Goal: Information Seeking & Learning: Learn about a topic

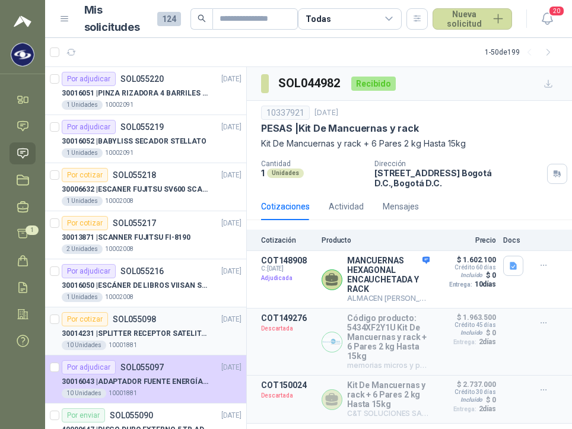
click at [123, 323] on p "SOL055098" at bounding box center [134, 319] width 43 height 8
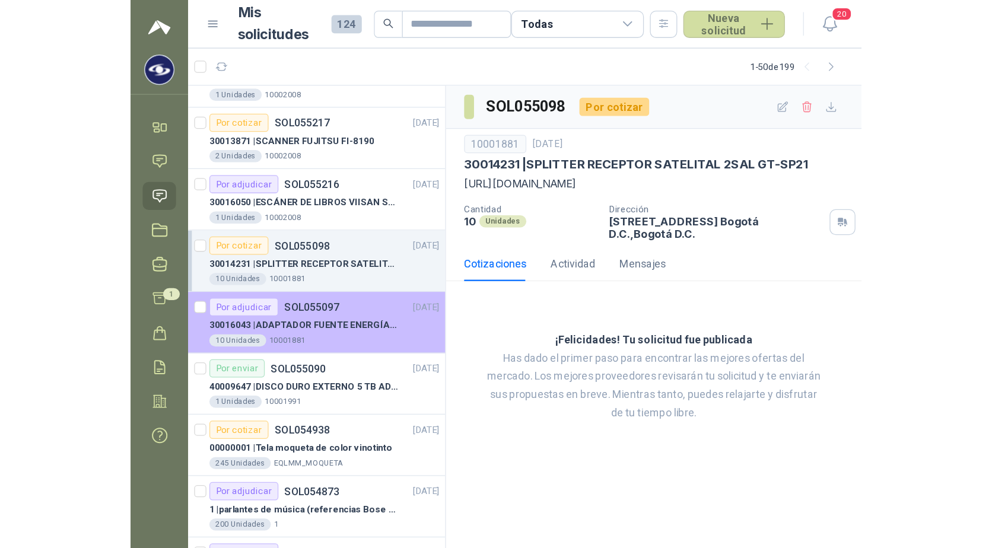
scroll to position [178, 0]
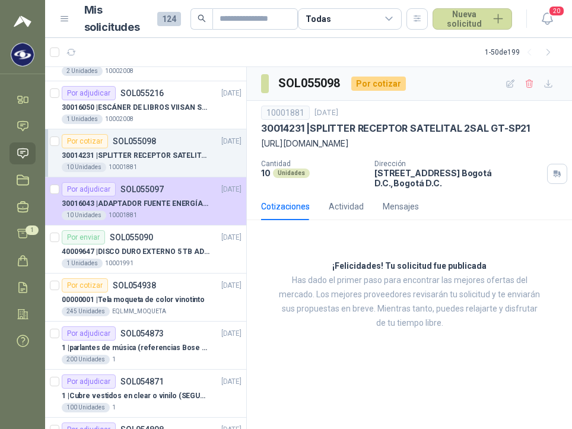
click at [139, 161] on div "30014231 | SPLITTER RECEPTOR SATELITAL 2SAL GT-SP21" at bounding box center [152, 155] width 180 height 14
click at [139, 153] on p "30014231 | SPLITTER RECEPTOR SATELITAL 2SAL GT-SP21" at bounding box center [136, 155] width 148 height 11
drag, startPoint x: 358, startPoint y: 142, endPoint x: 260, endPoint y: 146, distance: 98.6
click at [260, 146] on div "10001881 8 sept, 2025 30014231 | SPLITTER RECEPTOR SATELITAL 2SAL GT-SP21 https…" at bounding box center [409, 147] width 325 height 92
drag, startPoint x: 260, startPoint y: 146, endPoint x: 353, endPoint y: 142, distance: 93.2
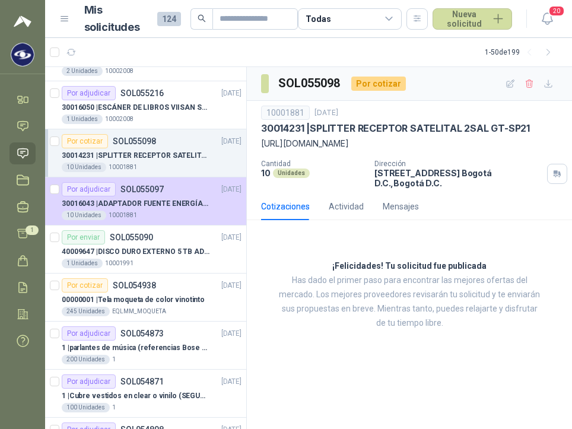
click at [352, 142] on p "https://acortar.link/Alnbfz" at bounding box center [409, 143] width 297 height 13
drag, startPoint x: 360, startPoint y: 145, endPoint x: 256, endPoint y: 149, distance: 103.9
click at [256, 149] on div "10001881 8 sept, 2025 30014231 | SPLITTER RECEPTOR SATELITAL 2SAL GT-SP21 https…" at bounding box center [409, 147] width 325 height 92
copy p "https://acortar.link/Alnbfz"
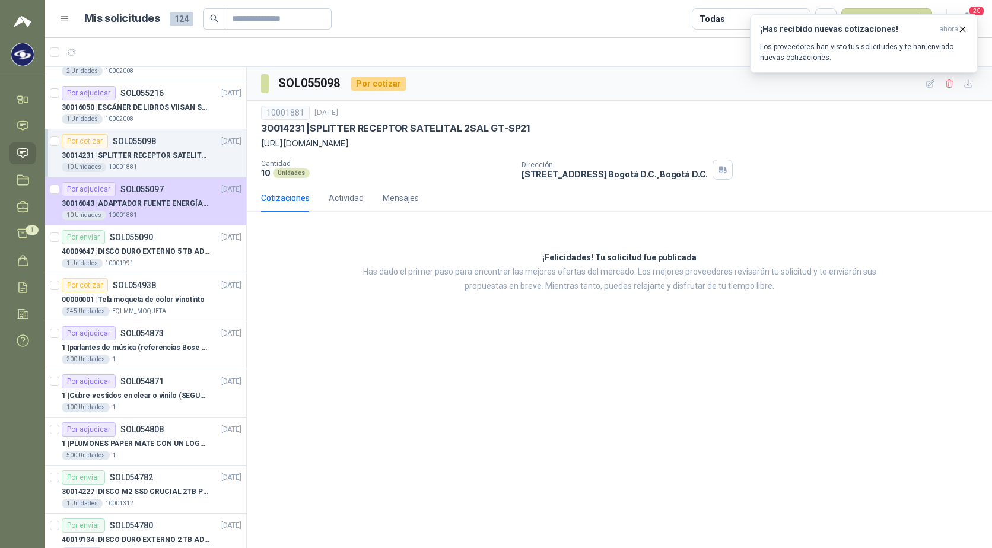
click at [372, 405] on div "SOL055098 Por cotizar 10001881 8 sept, 2025 30014231 | SPLITTER RECEPTOR SATELI…" at bounding box center [619, 308] width 745 height 482
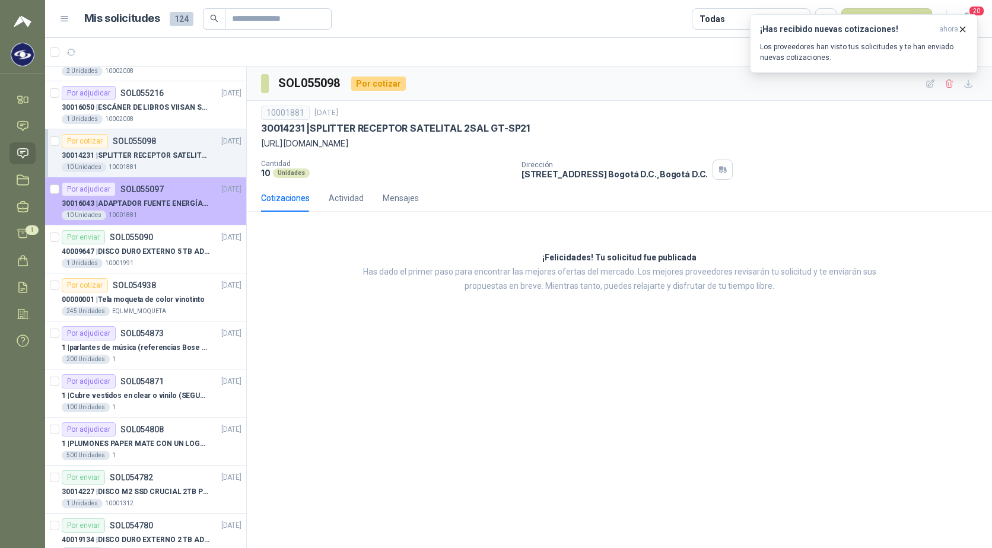
click at [129, 205] on p "30016043 | ADAPTADOR FUENTE ENERGÍA GENÉRICO 24V 1A" at bounding box center [136, 203] width 148 height 11
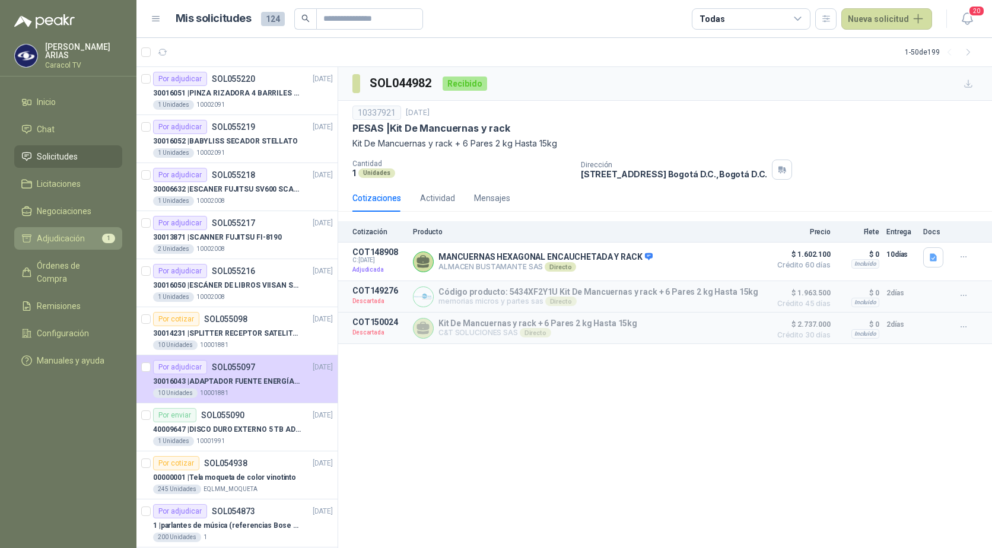
click at [81, 232] on span "Adjudicación" at bounding box center [61, 238] width 48 height 13
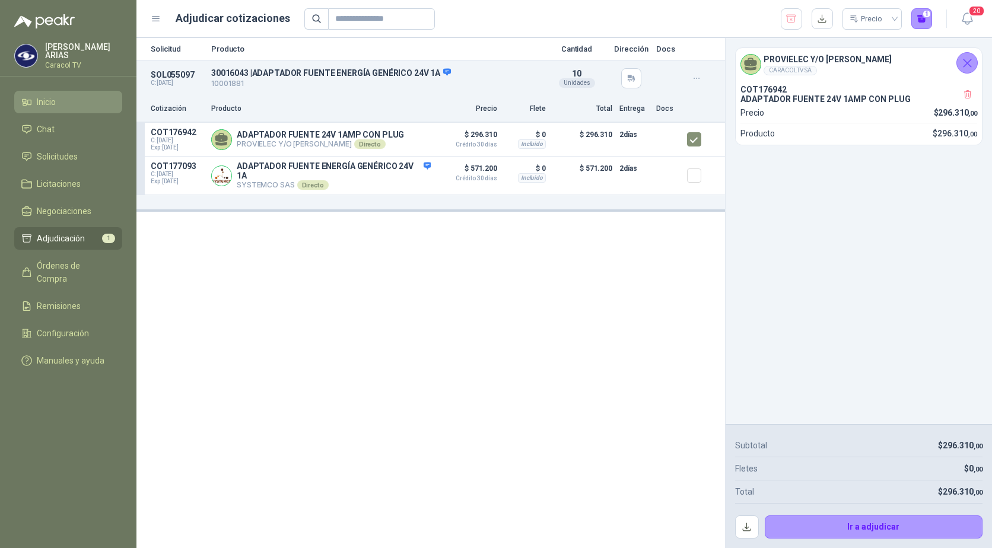
click at [50, 96] on span "Inicio" at bounding box center [46, 102] width 19 height 13
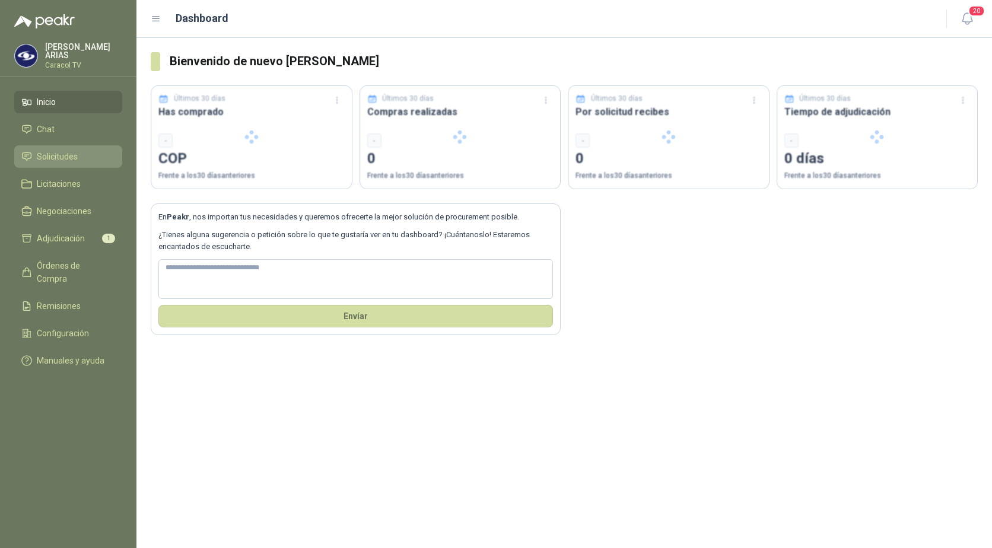
click at [48, 150] on span "Solicitudes" at bounding box center [57, 156] width 41 height 13
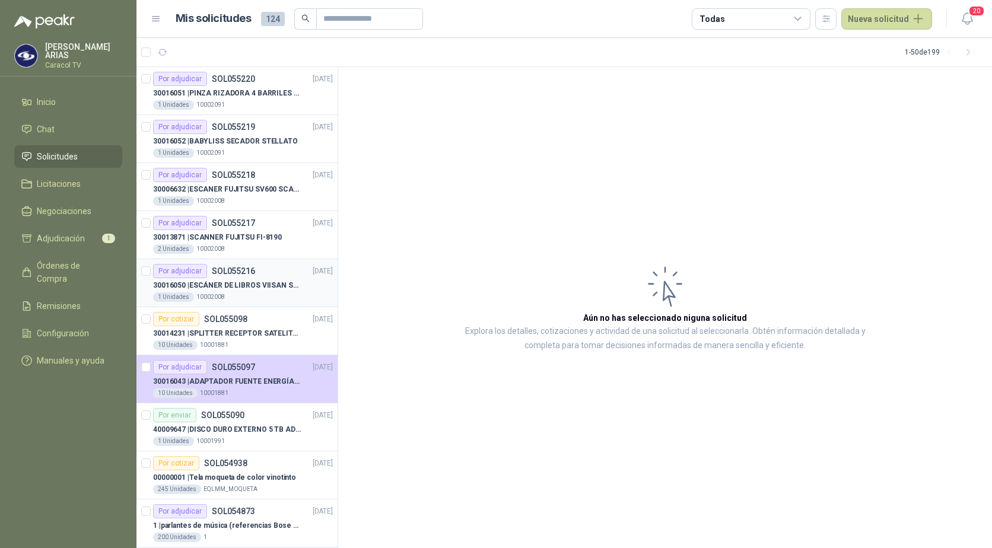
click at [233, 269] on p "SOL055216" at bounding box center [233, 271] width 43 height 8
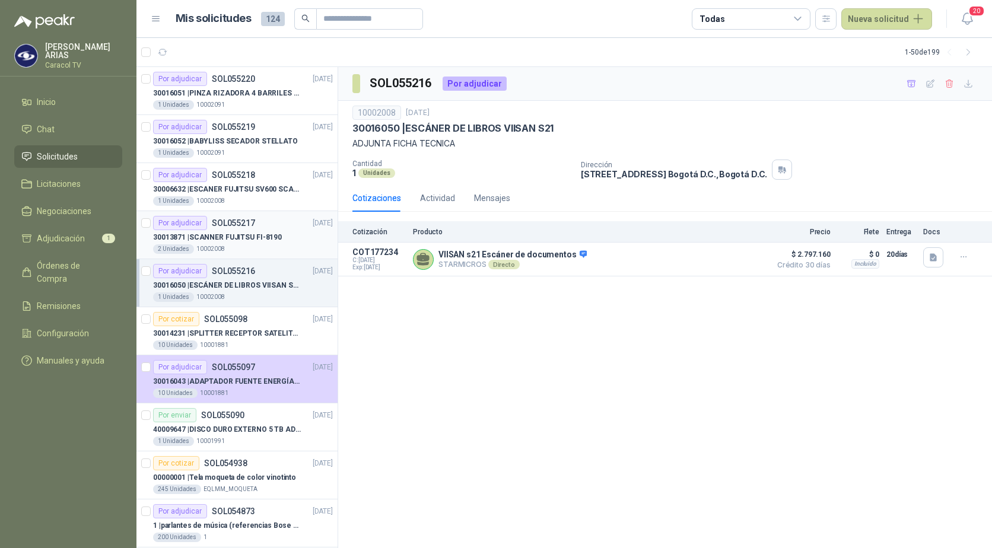
click at [204, 249] on p "10002008" at bounding box center [210, 248] width 28 height 9
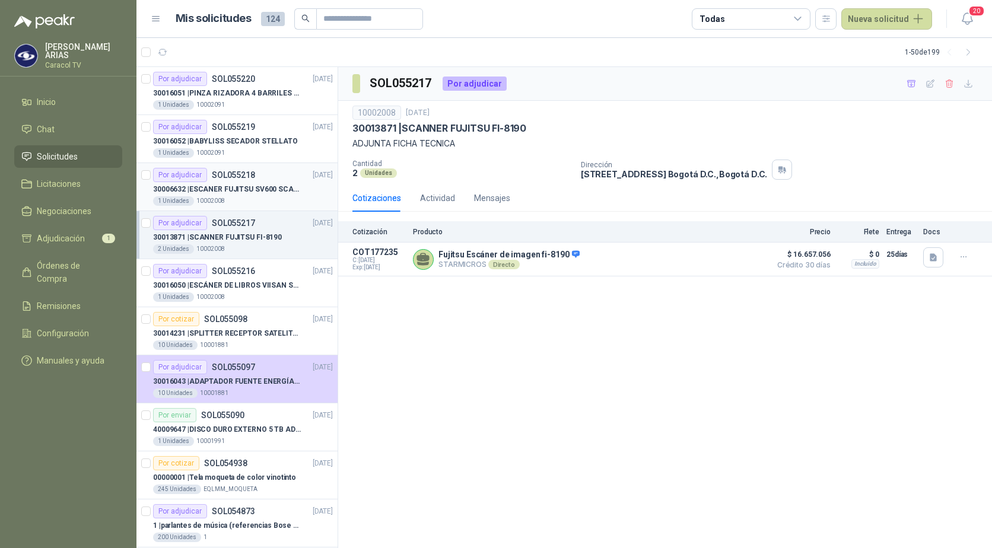
click at [211, 193] on p "30006632 | ESCANER FUJITSU SV600 SCANSNAP" at bounding box center [227, 189] width 148 height 11
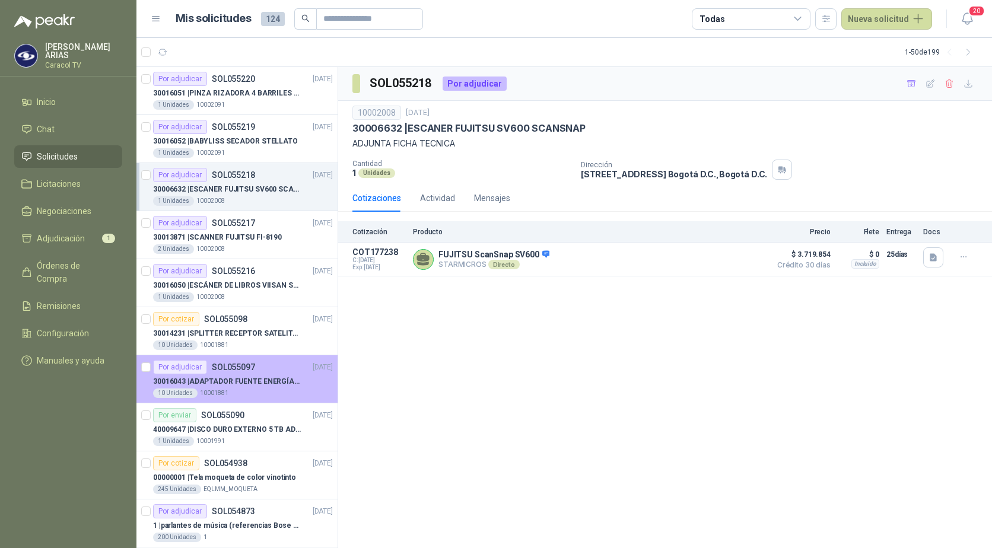
click at [252, 392] on div "10 Unidades 10001881" at bounding box center [243, 393] width 180 height 9
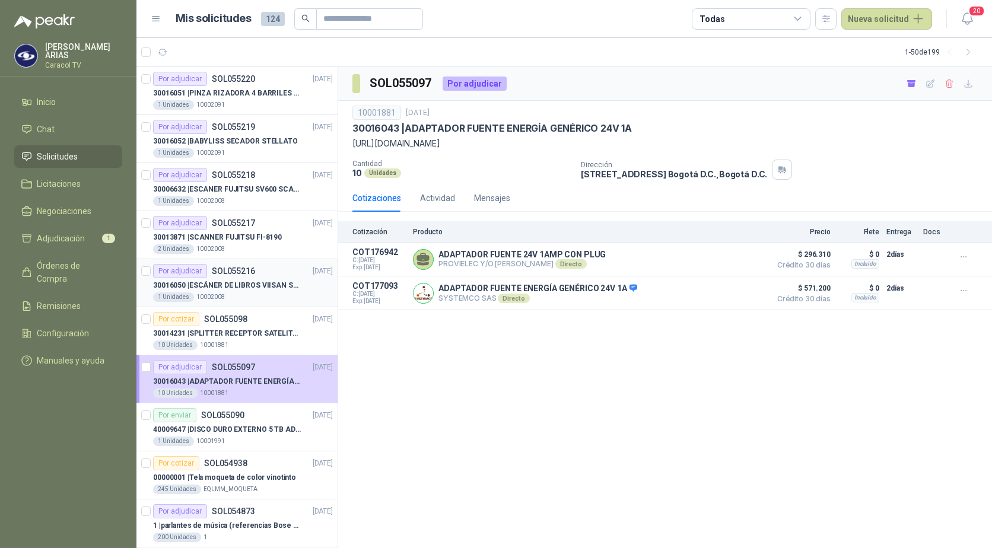
click at [253, 286] on p "30016050 | ESCÁNER DE LIBROS VIISAN S21" at bounding box center [227, 285] width 148 height 11
